Goal: Find specific page/section: Find specific page/section

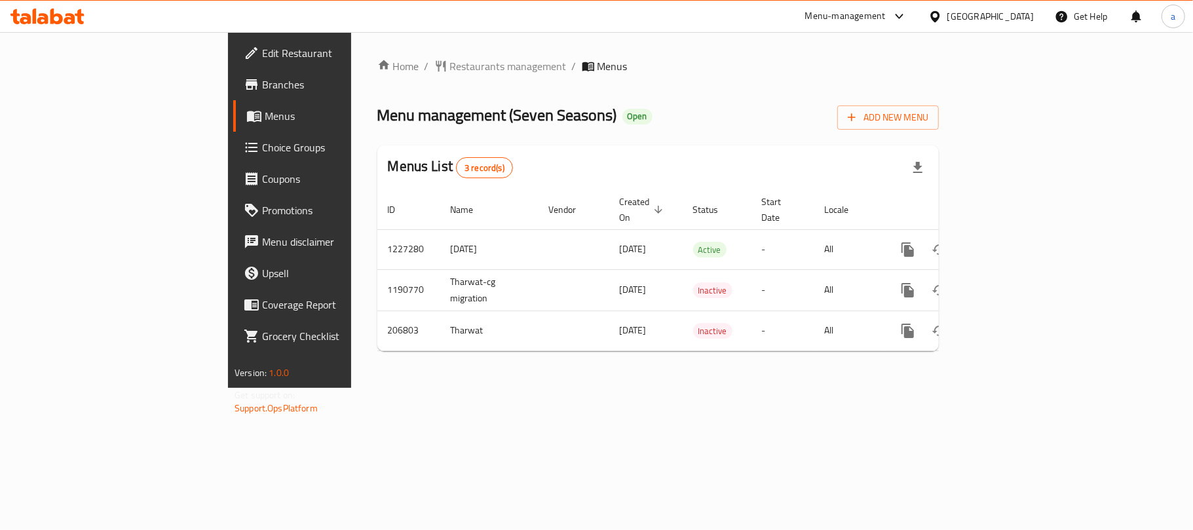
click at [1016, 11] on div "Kuwait" at bounding box center [991, 16] width 87 height 14
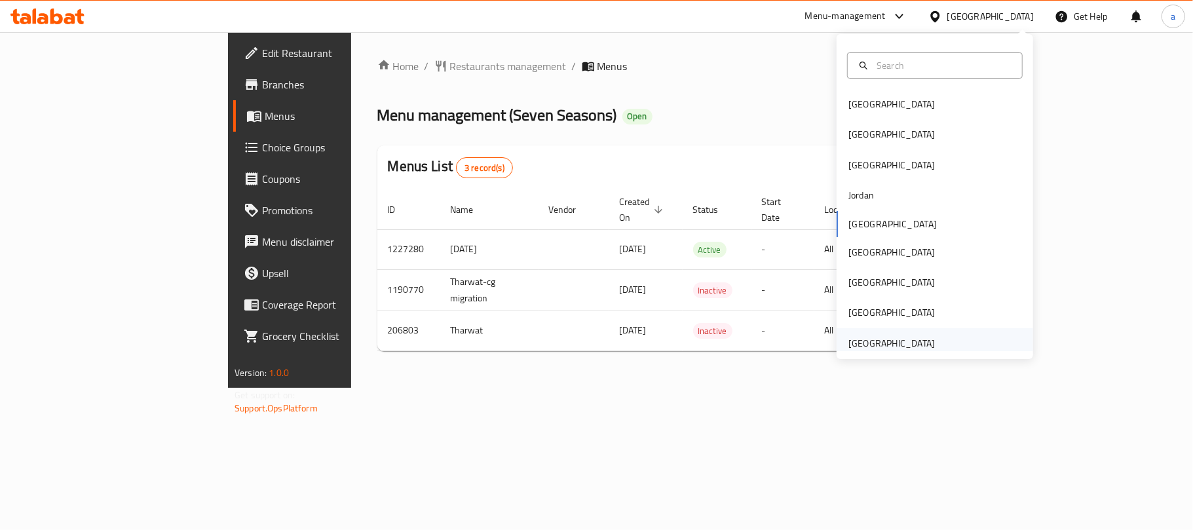
click at [871, 338] on div "[GEOGRAPHIC_DATA]" at bounding box center [892, 343] width 87 height 14
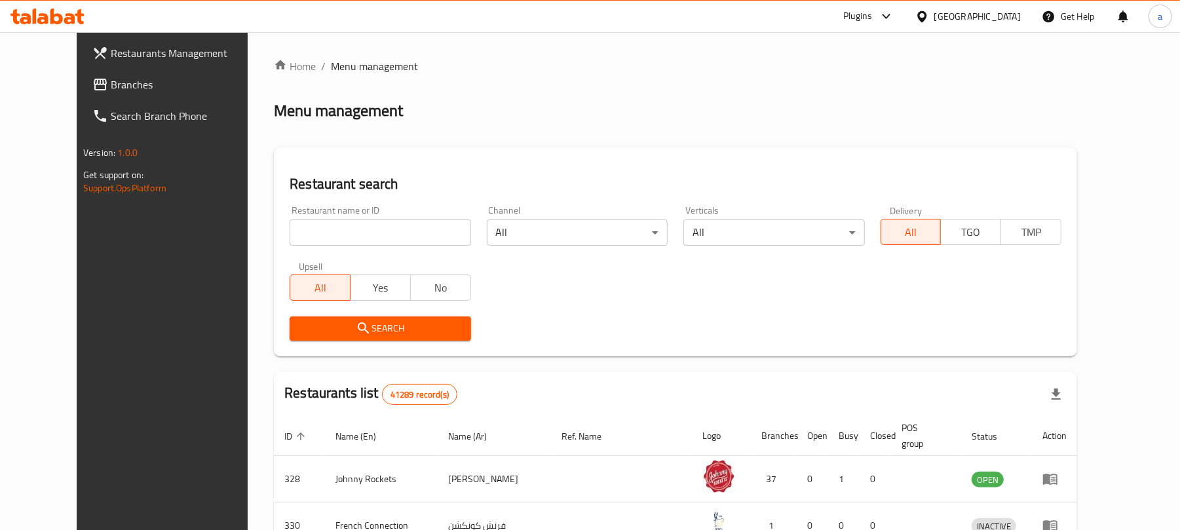
click at [111, 79] on span "Branches" at bounding box center [187, 85] width 153 height 16
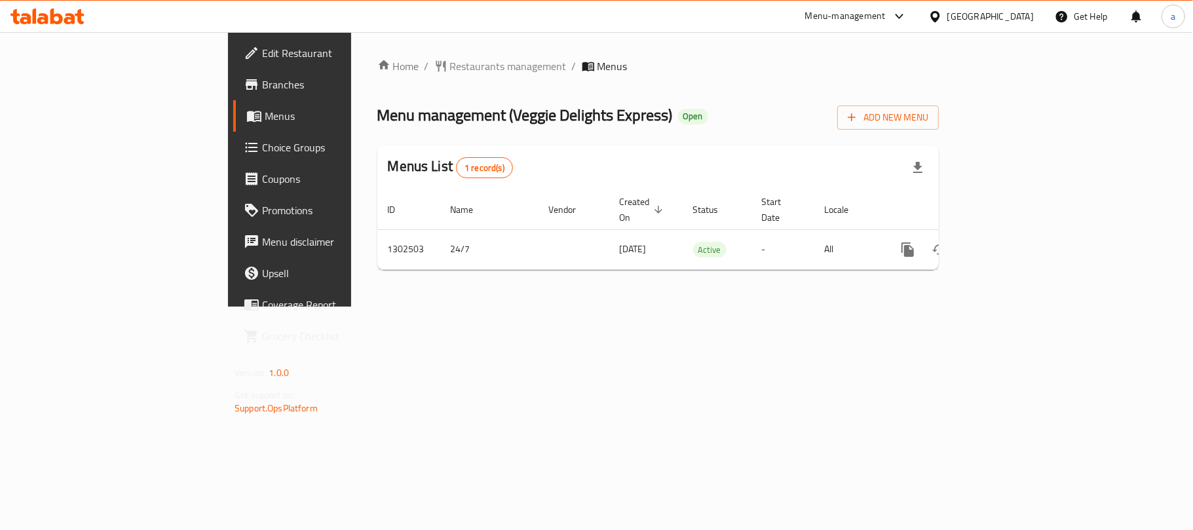
click at [973, 20] on div "[GEOGRAPHIC_DATA]" at bounding box center [991, 16] width 87 height 14
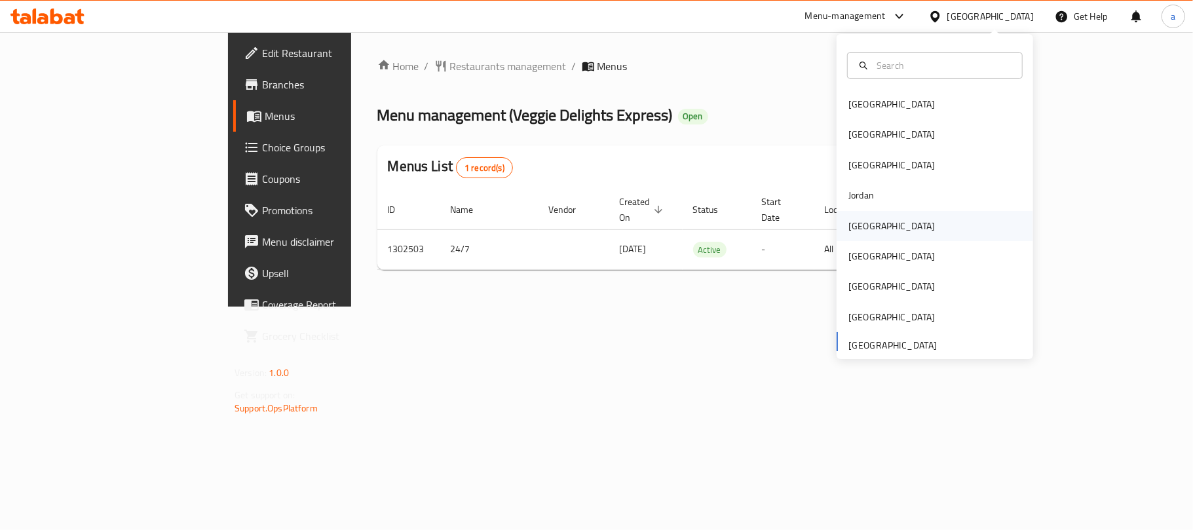
click at [879, 221] on div "Kuwait" at bounding box center [935, 226] width 197 height 30
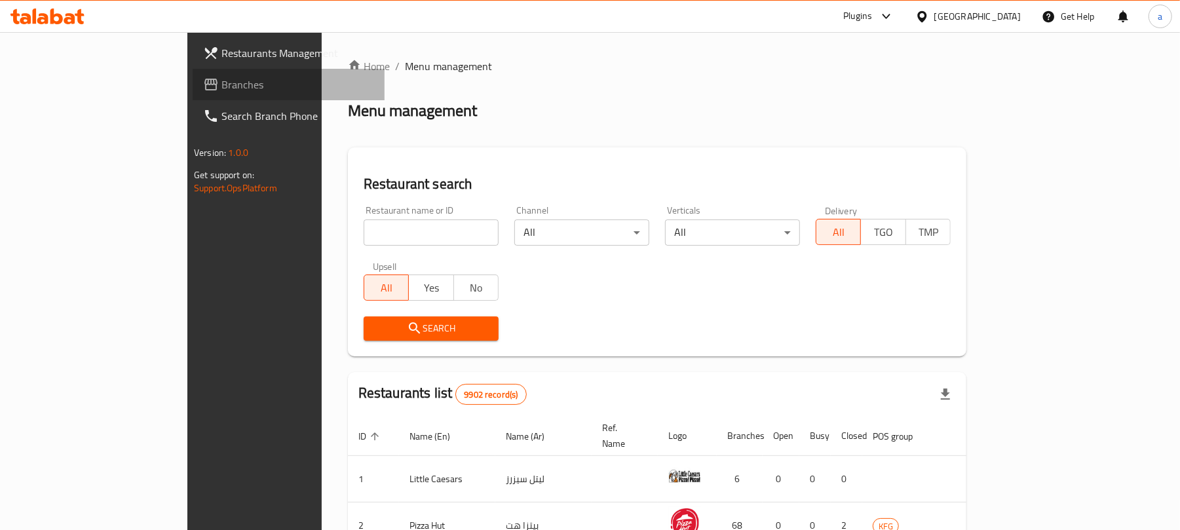
click at [222, 90] on span "Branches" at bounding box center [298, 85] width 153 height 16
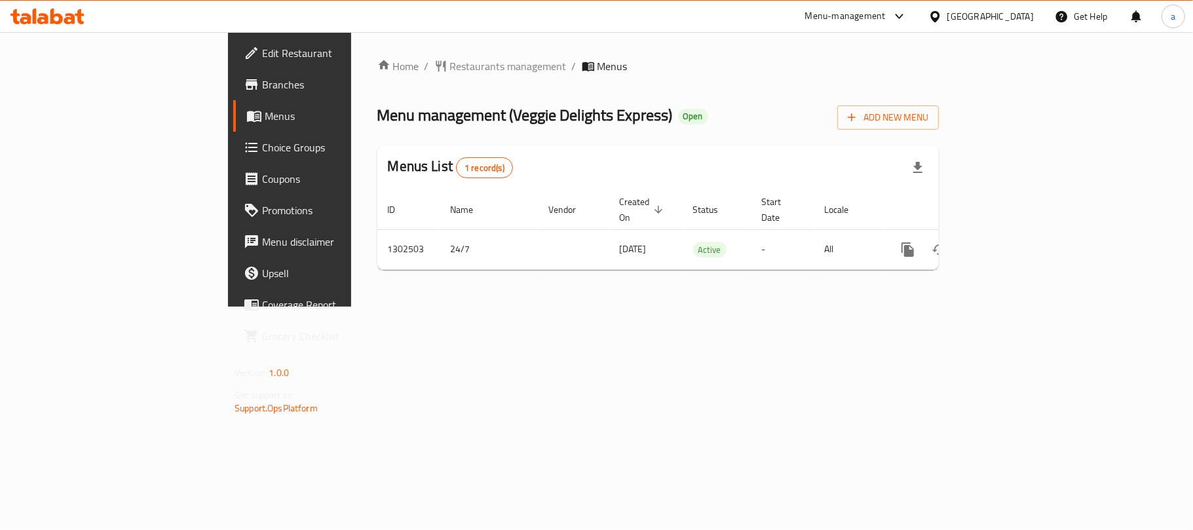
click at [32, 22] on icon at bounding box center [47, 17] width 74 height 16
click at [60, 21] on icon at bounding box center [56, 17] width 12 height 16
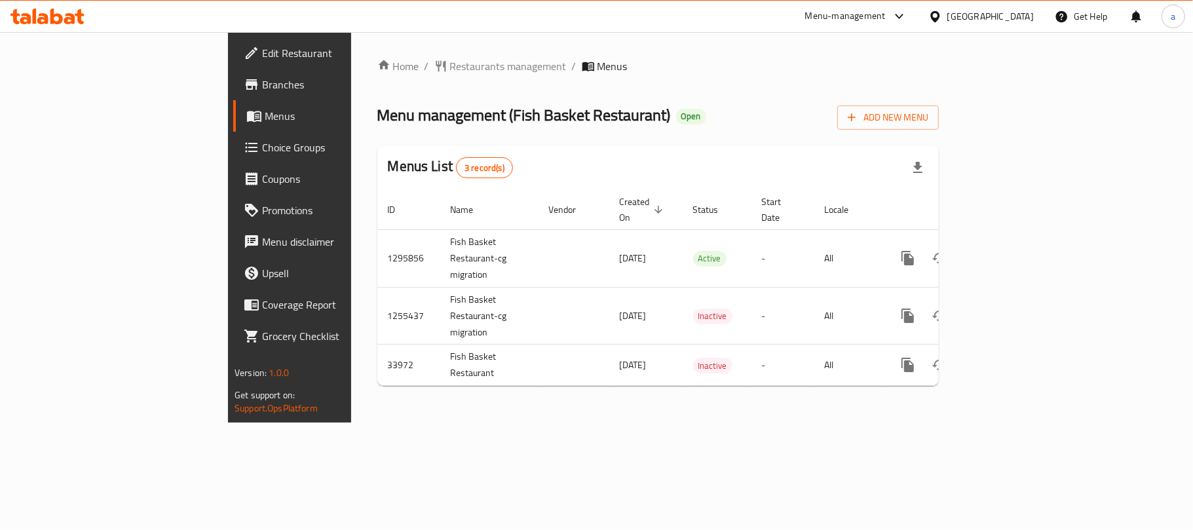
click at [71, 22] on icon at bounding box center [69, 18] width 11 height 11
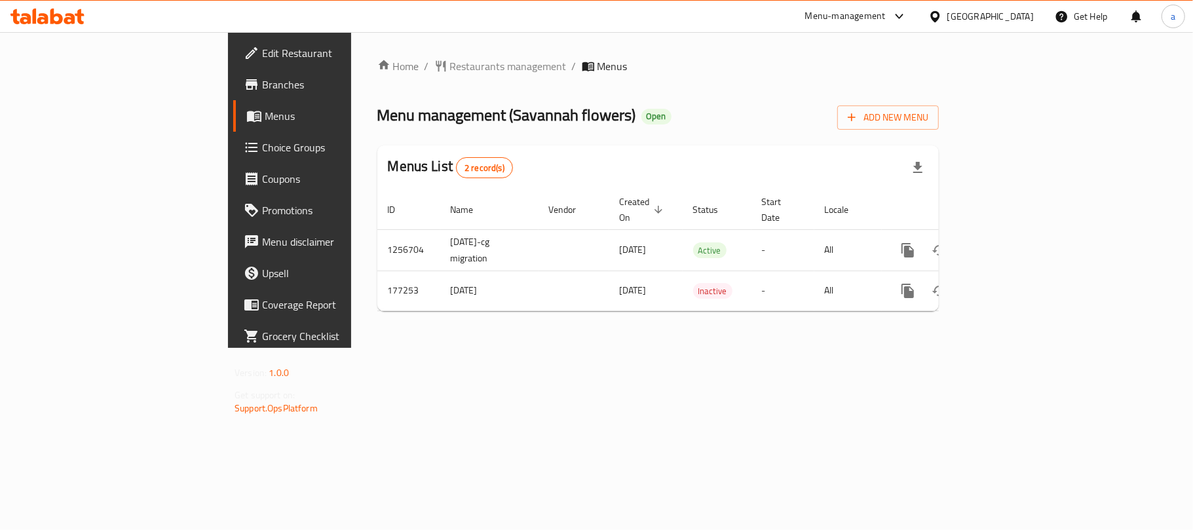
click at [986, 14] on div "[GEOGRAPHIC_DATA]" at bounding box center [991, 16] width 87 height 14
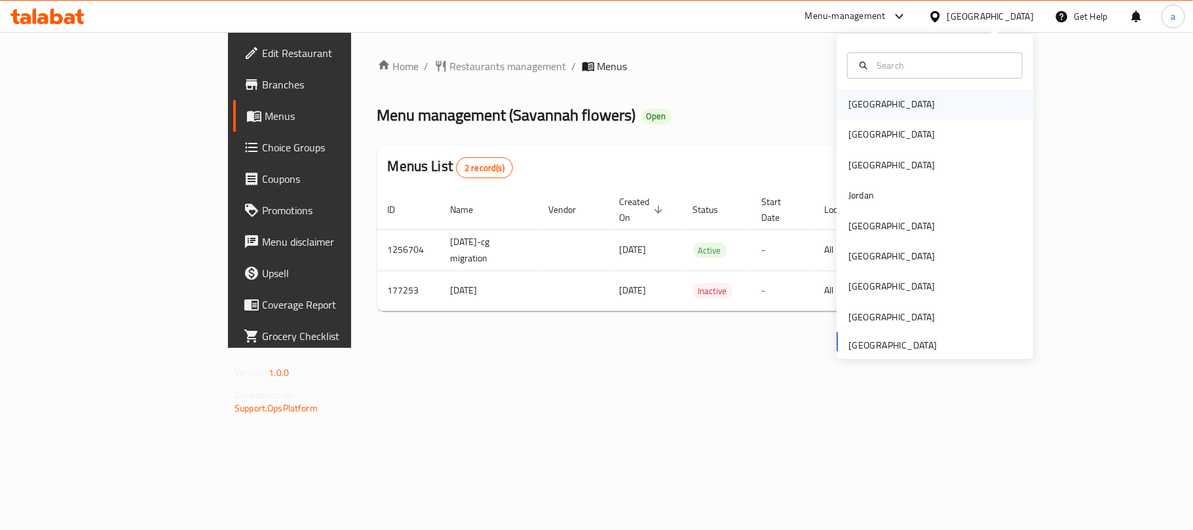
click at [881, 102] on div "[GEOGRAPHIC_DATA]" at bounding box center [935, 104] width 197 height 30
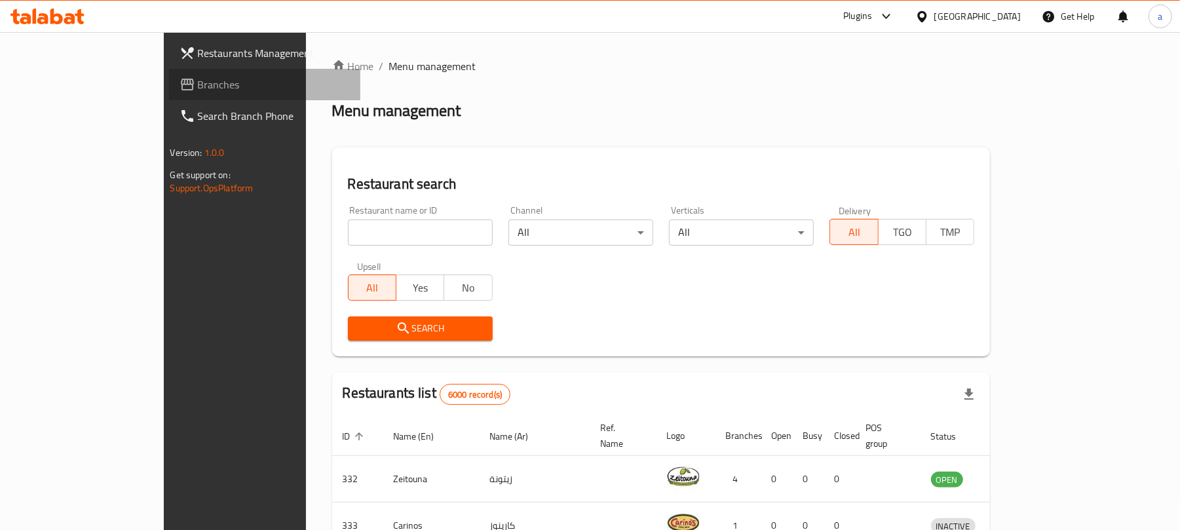
click at [198, 89] on span "Branches" at bounding box center [274, 85] width 153 height 16
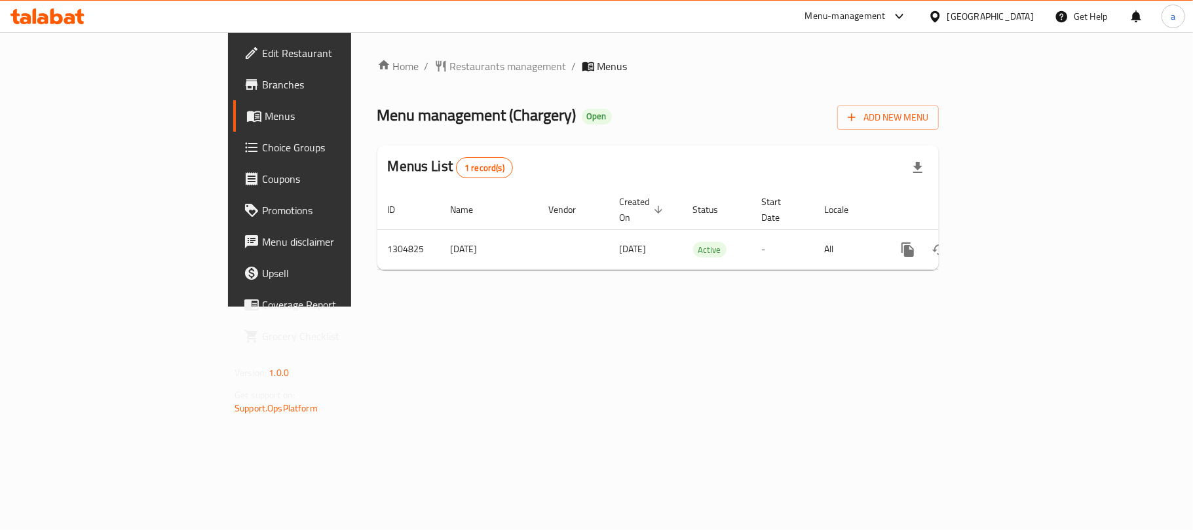
click at [1016, 20] on div "Bahrain" at bounding box center [991, 16] width 87 height 14
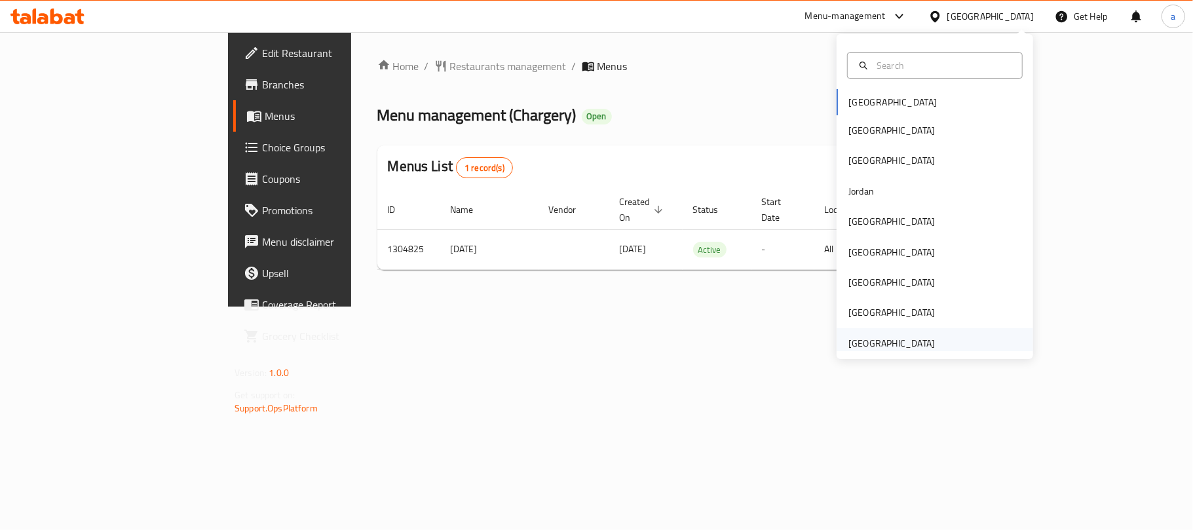
click at [884, 347] on div "[GEOGRAPHIC_DATA]" at bounding box center [892, 343] width 87 height 14
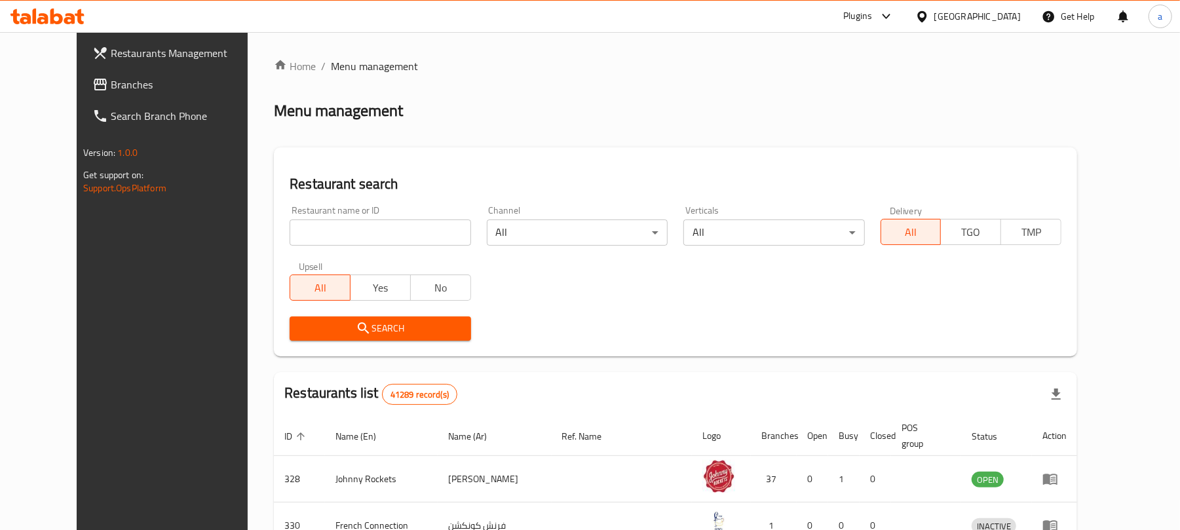
click at [111, 83] on span "Branches" at bounding box center [187, 85] width 153 height 16
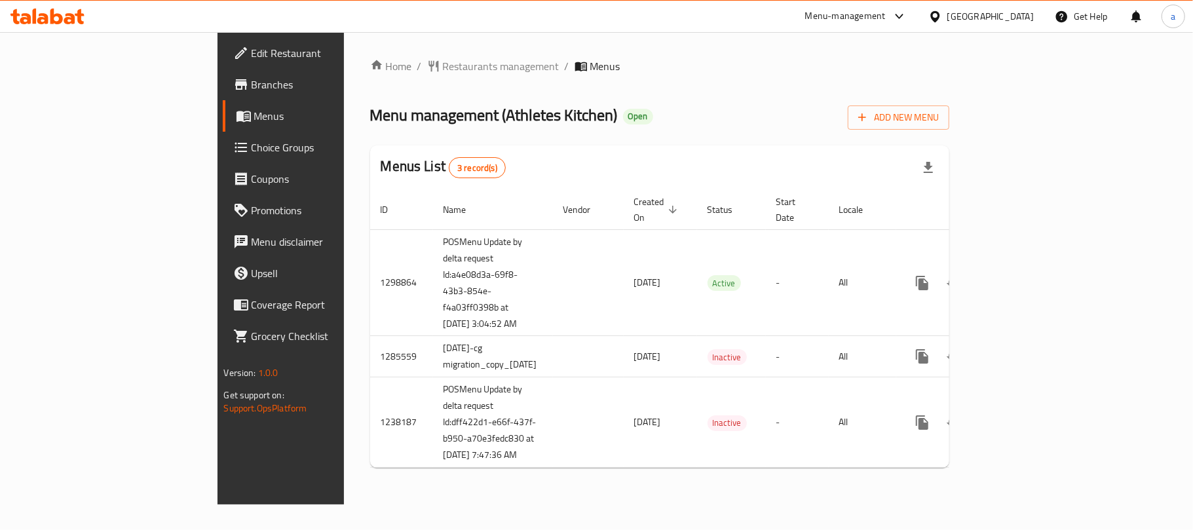
click at [50, 22] on icon at bounding box center [47, 17] width 74 height 16
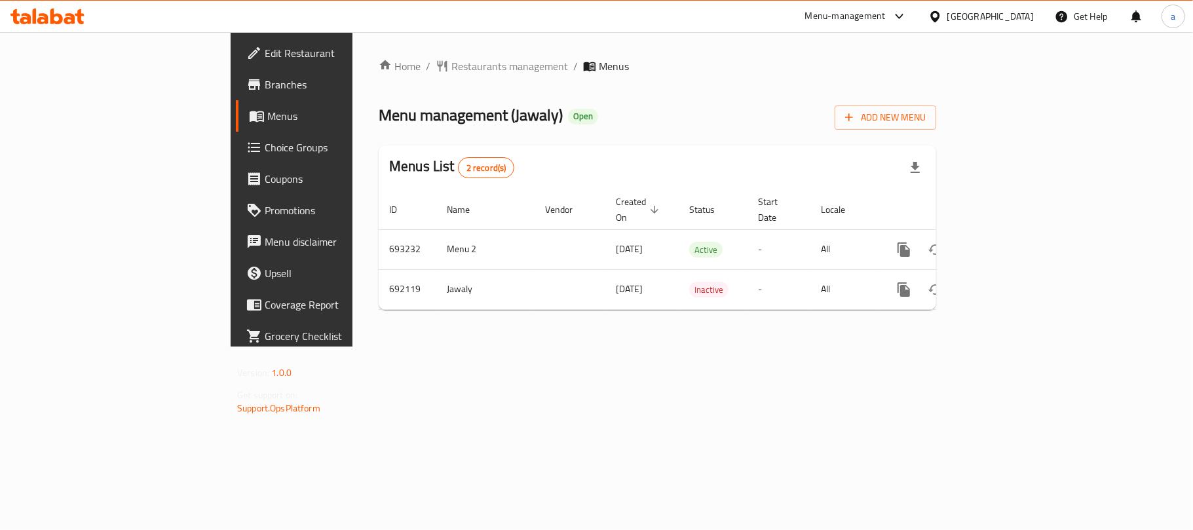
click at [1010, 14] on div "[GEOGRAPHIC_DATA]" at bounding box center [991, 16] width 87 height 14
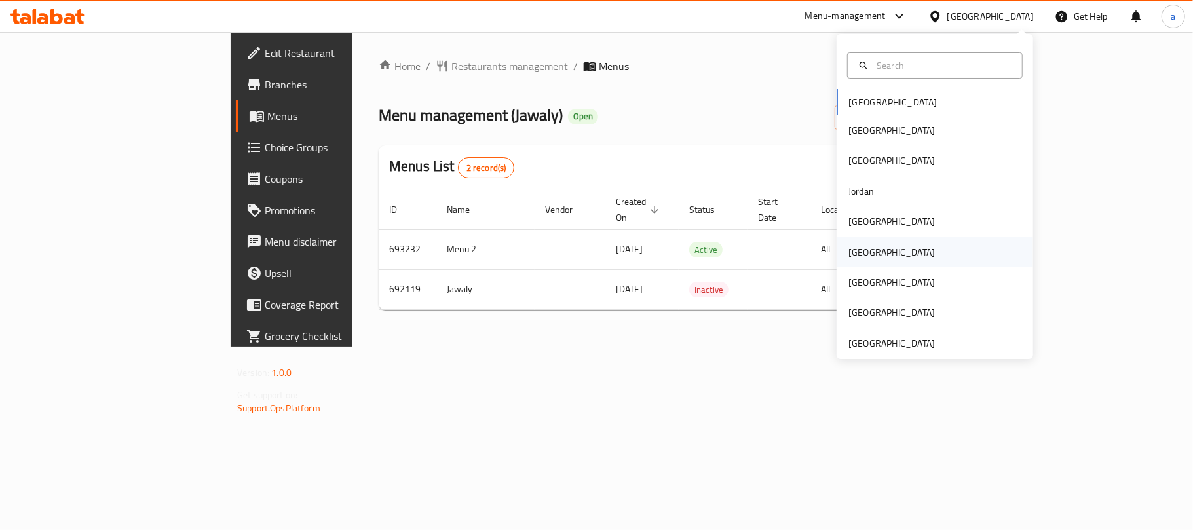
click at [855, 258] on div "[GEOGRAPHIC_DATA]" at bounding box center [892, 252] width 87 height 14
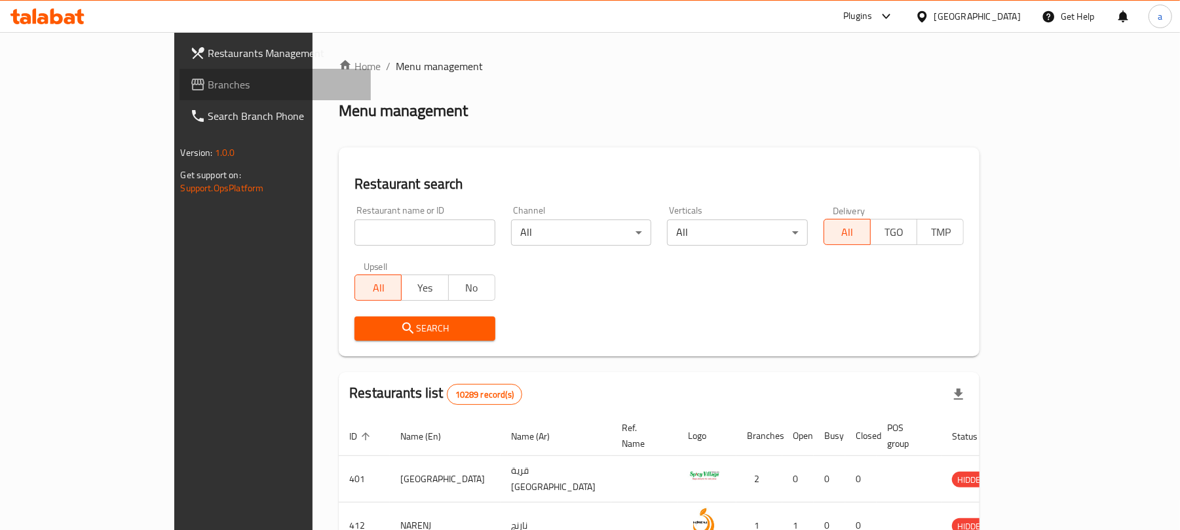
click at [208, 83] on span "Branches" at bounding box center [284, 85] width 153 height 16
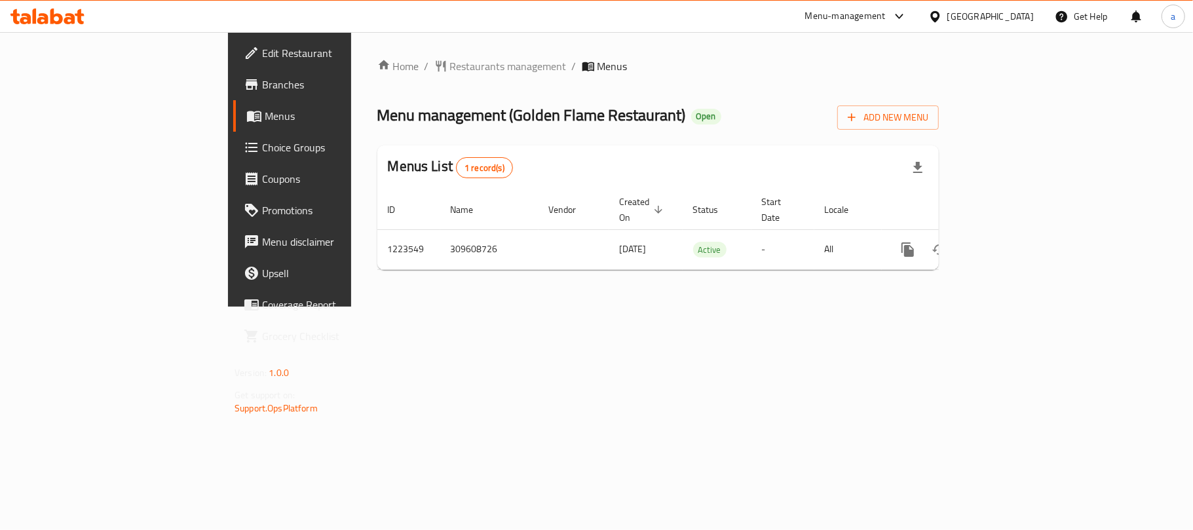
click at [1020, 24] on div "[GEOGRAPHIC_DATA]" at bounding box center [991, 16] width 87 height 14
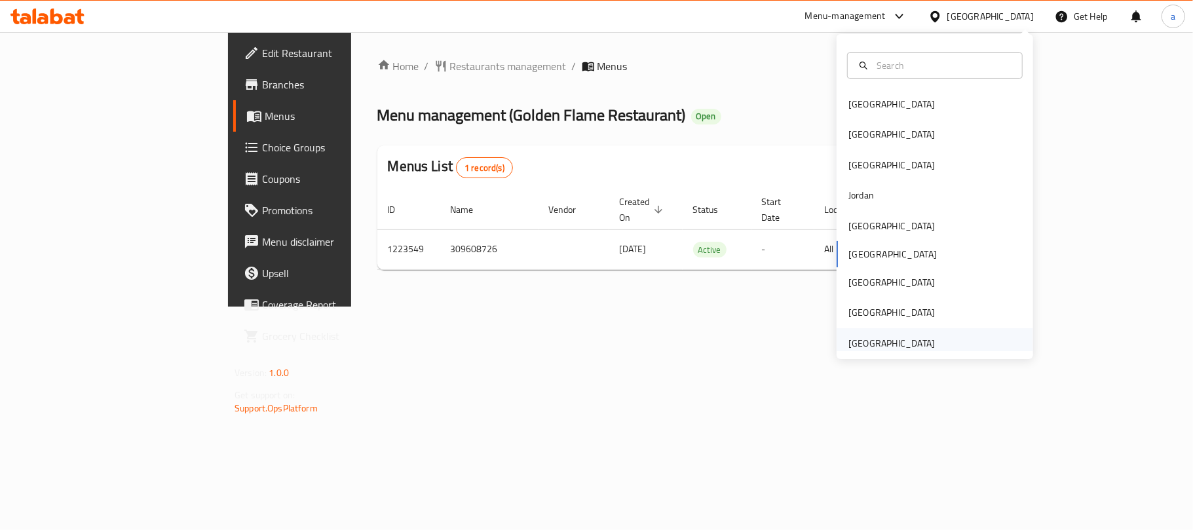
click at [856, 337] on div "[GEOGRAPHIC_DATA]" at bounding box center [892, 343] width 87 height 14
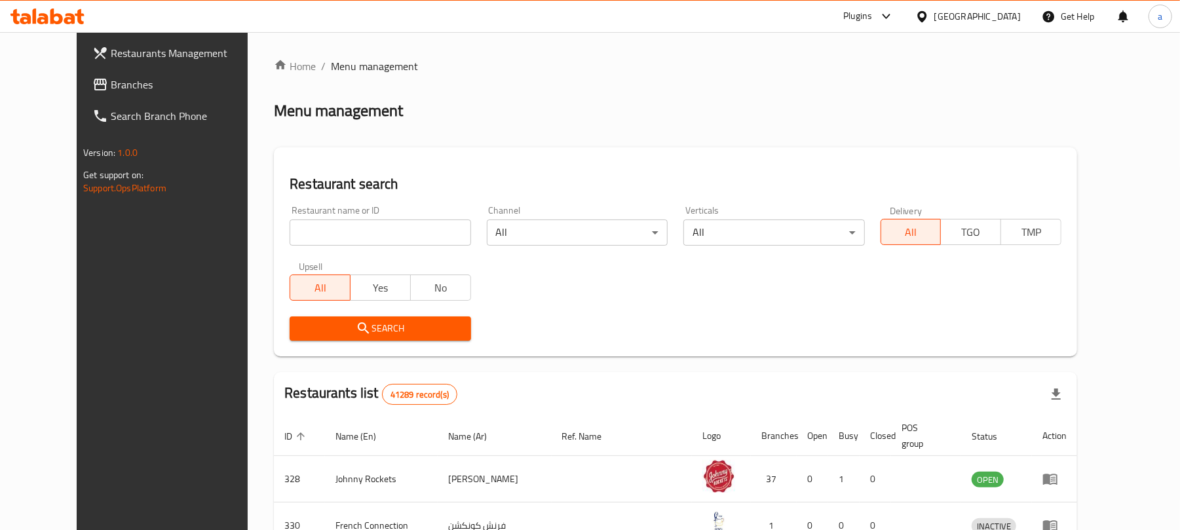
click at [111, 80] on span "Branches" at bounding box center [187, 85] width 153 height 16
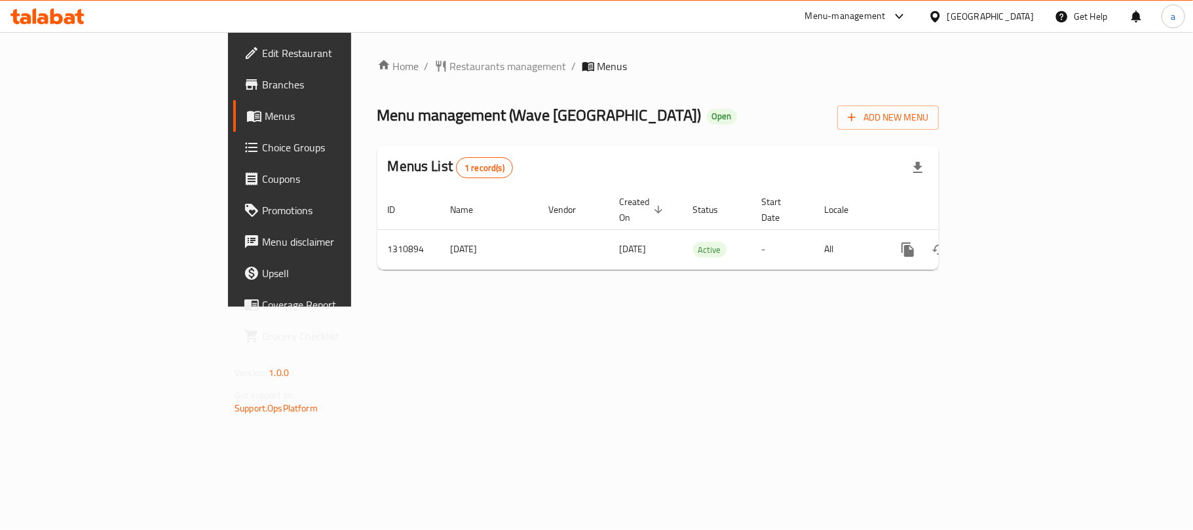
click at [42, 20] on icon at bounding box center [47, 17] width 74 height 16
click at [67, 22] on icon at bounding box center [69, 18] width 11 height 11
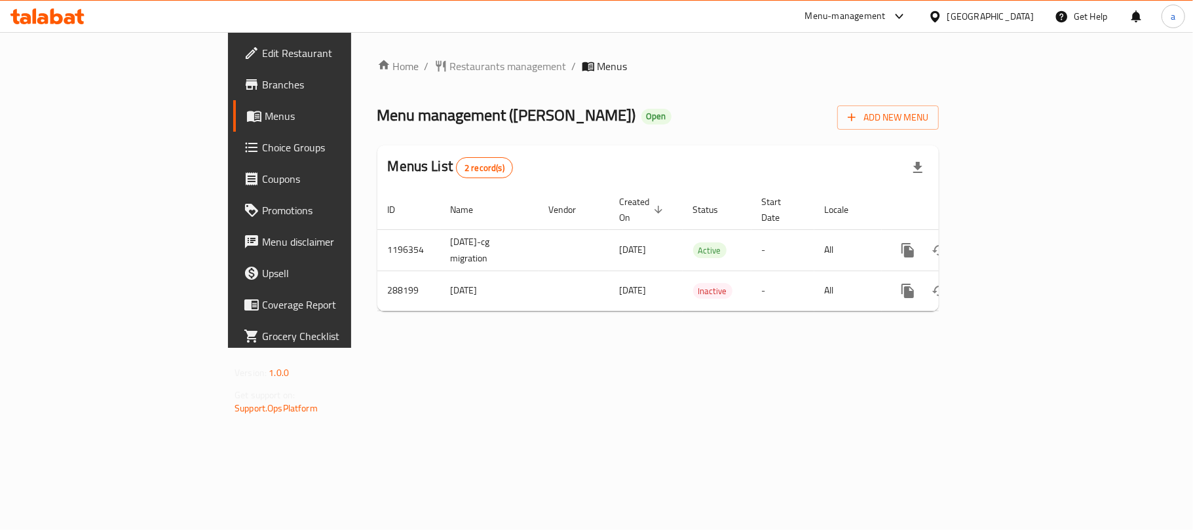
click at [40, 20] on icon at bounding box center [42, 18] width 11 height 11
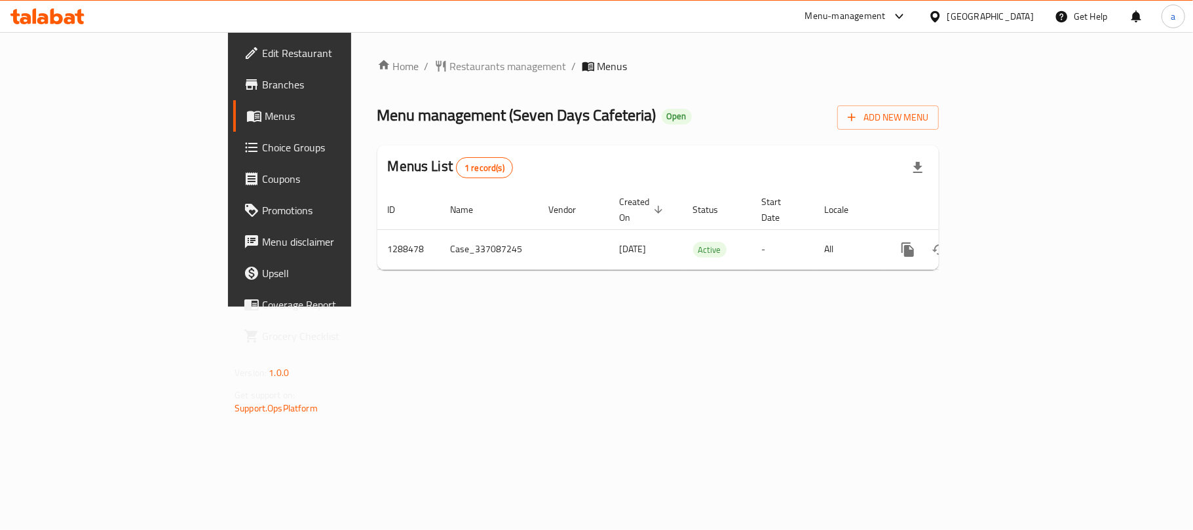
click at [982, 16] on div "[GEOGRAPHIC_DATA]" at bounding box center [991, 16] width 87 height 14
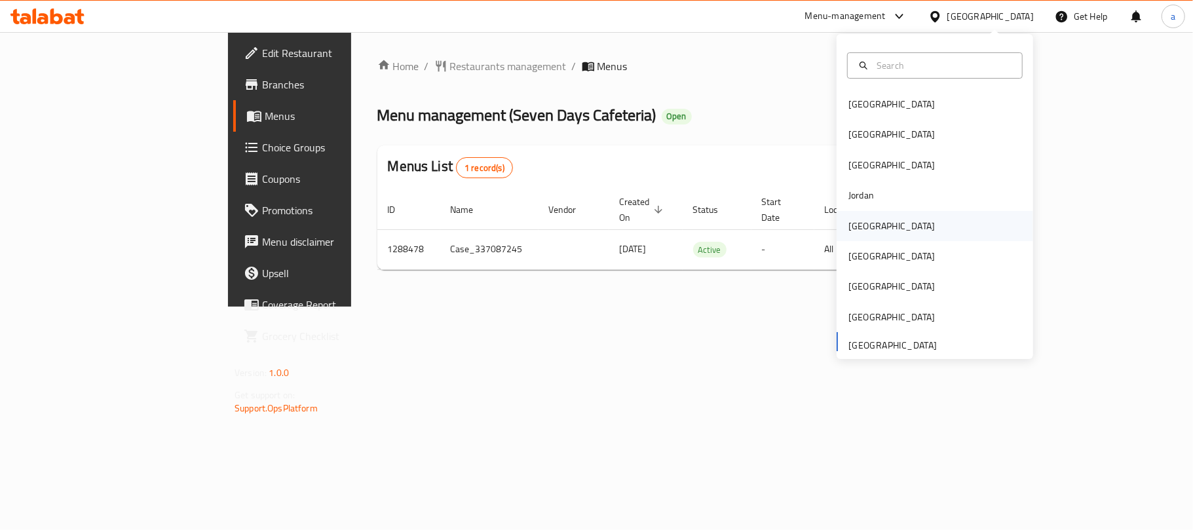
click at [887, 226] on div "Kuwait" at bounding box center [935, 226] width 197 height 30
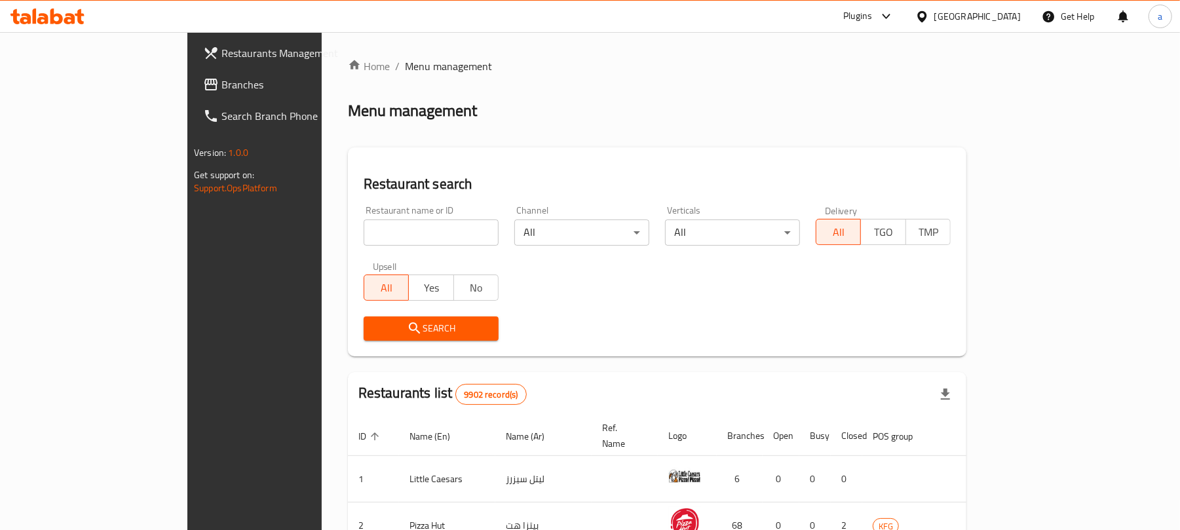
click at [222, 89] on span "Branches" at bounding box center [298, 85] width 153 height 16
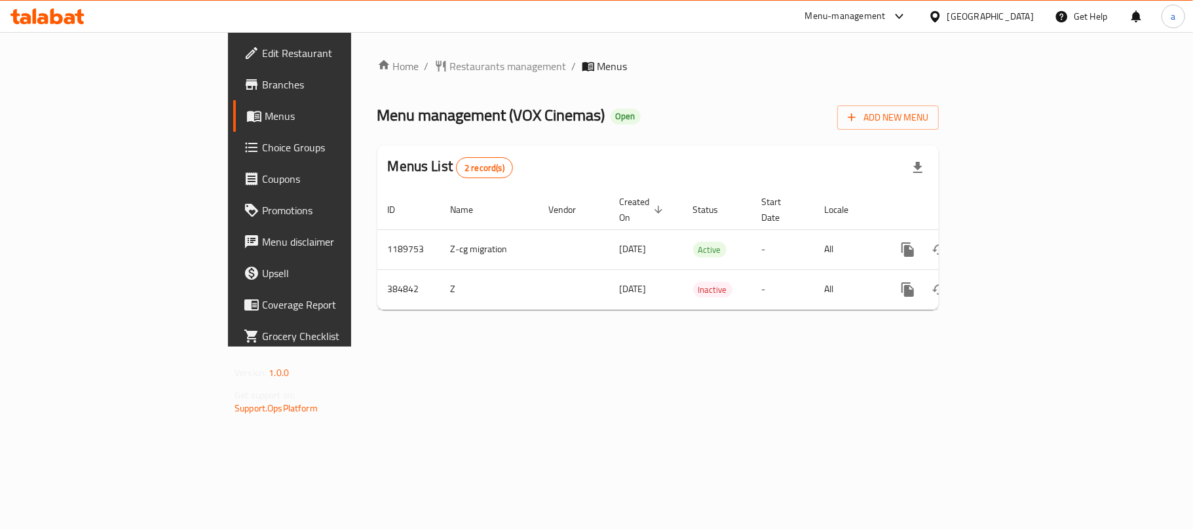
click at [32, 19] on icon at bounding box center [47, 17] width 74 height 16
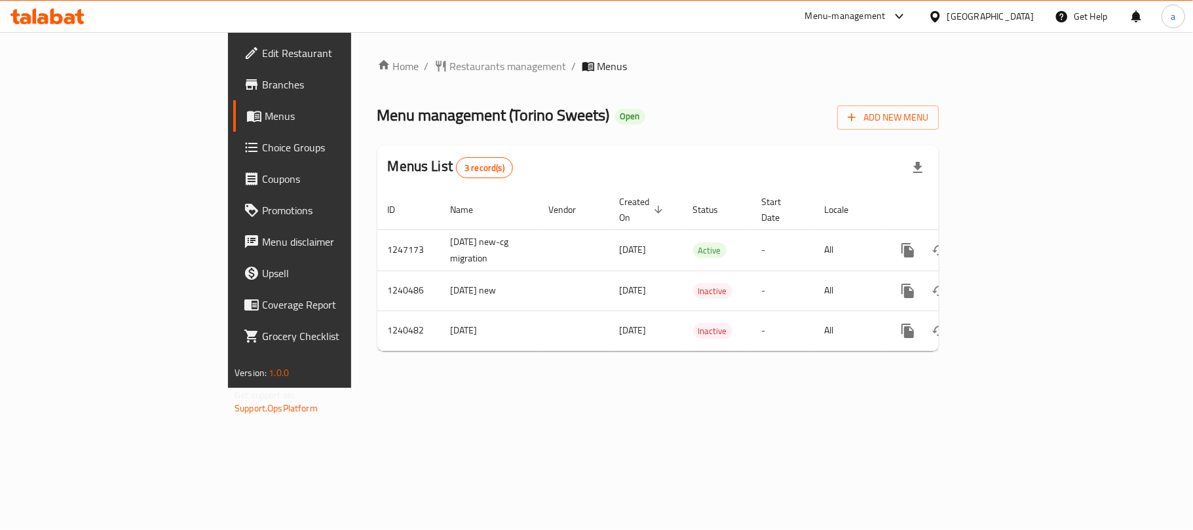
click at [58, 11] on icon at bounding box center [47, 17] width 74 height 16
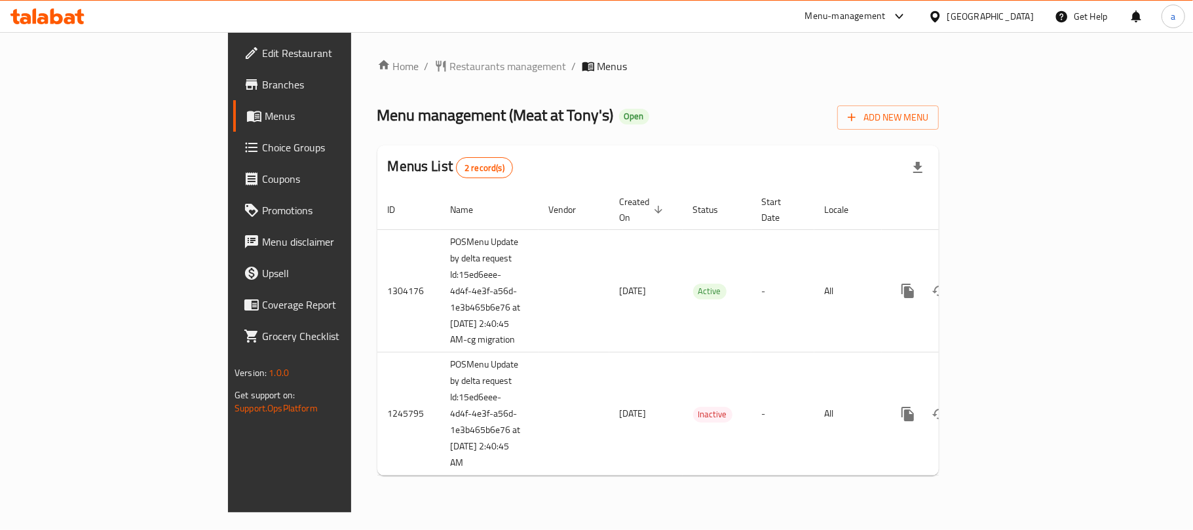
click at [69, 17] on icon at bounding box center [47, 17] width 74 height 16
